Goal: Find specific page/section: Find specific page/section

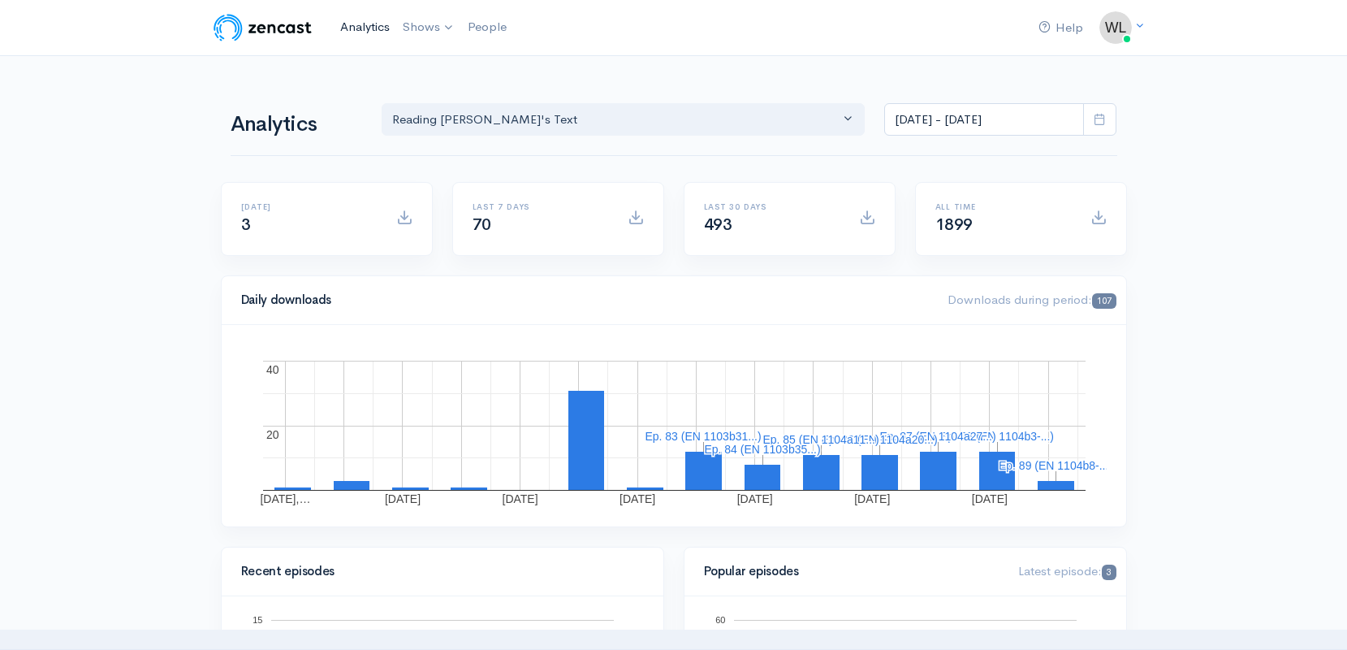
click at [361, 24] on link "Analytics" at bounding box center [365, 27] width 63 height 35
click at [288, 28] on img at bounding box center [262, 27] width 103 height 32
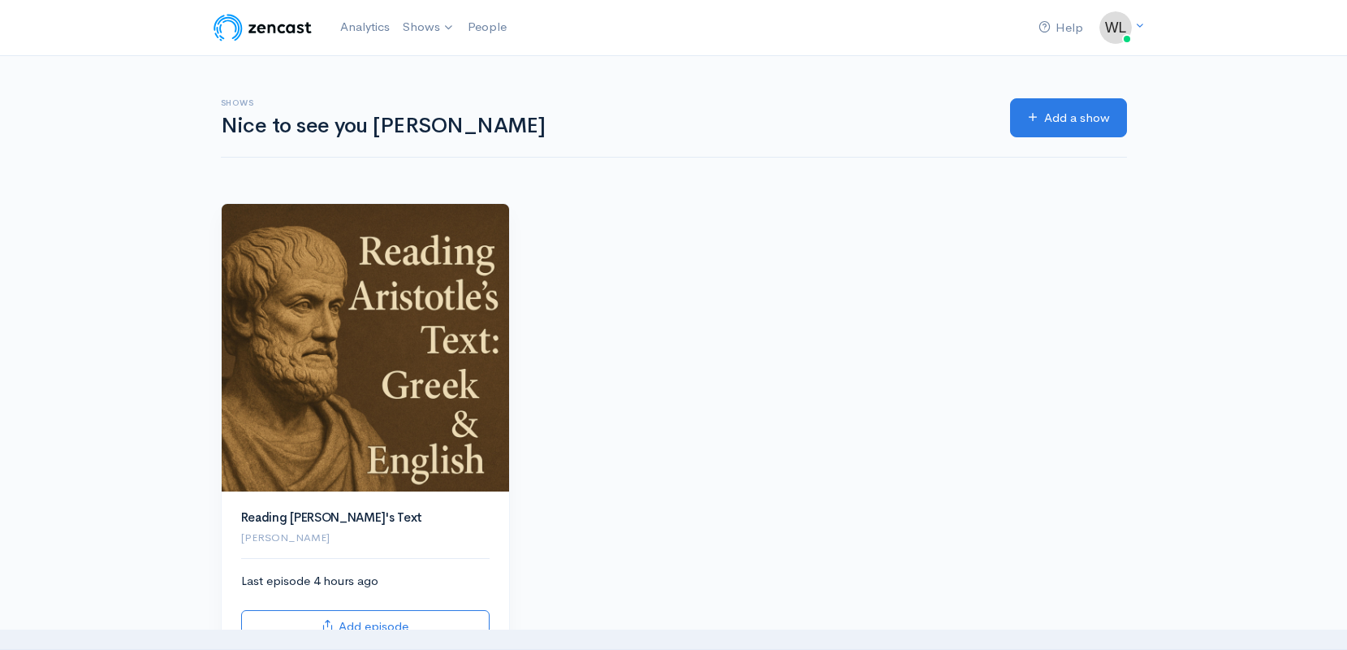
click at [283, 27] on img at bounding box center [262, 27] width 103 height 32
click at [356, 26] on link "Analytics" at bounding box center [365, 27] width 63 height 35
